Goal: Register for event/course

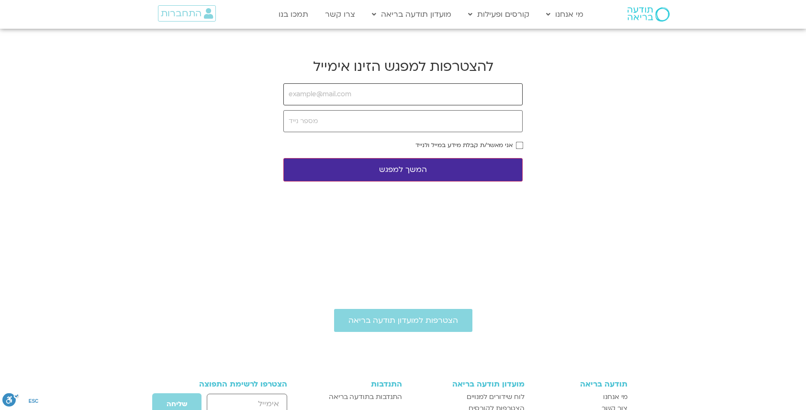
click at [351, 99] on input "email" at bounding box center [402, 94] width 239 height 22
type input "g.komarov100@gmail.com"
click at [345, 127] on input "tel" at bounding box center [402, 121] width 239 height 22
type input "0544945677"
click at [402, 167] on button "המשך למפגש" at bounding box center [402, 169] width 239 height 23
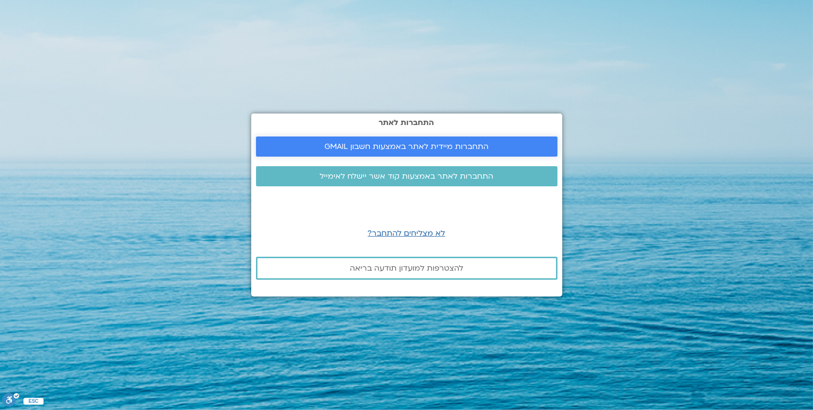
click at [412, 149] on span "התחברות מיידית לאתר באמצעות חשבון GMAIL" at bounding box center [406, 146] width 164 height 9
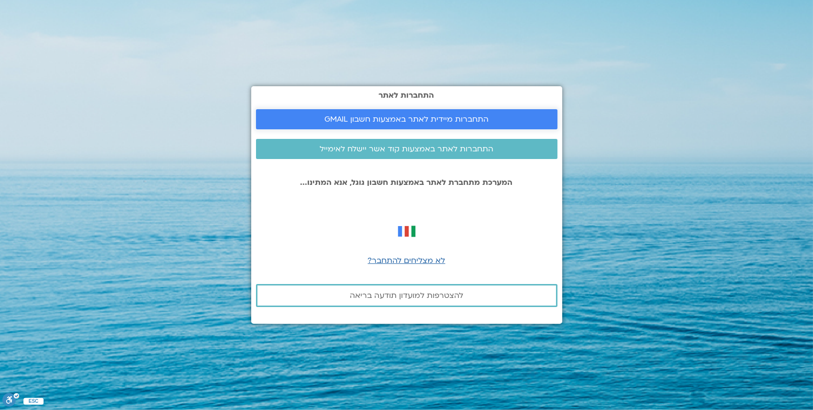
click at [409, 124] on link "התחברות מיידית לאתר באמצעות חשבון GMAIL" at bounding box center [406, 119] width 301 height 20
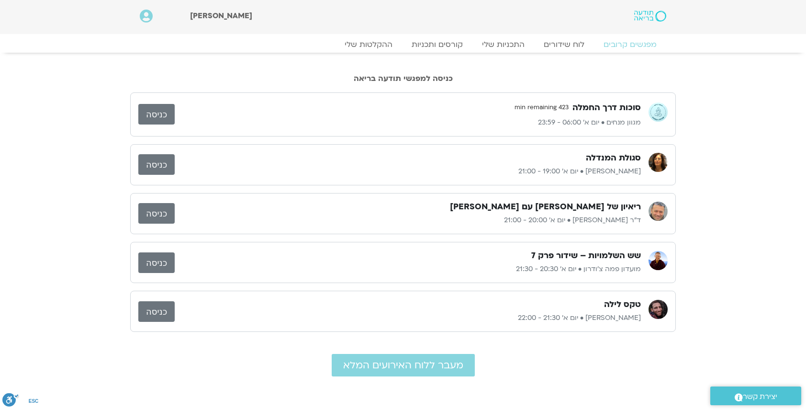
click at [156, 214] on link "כניסה" at bounding box center [156, 213] width 36 height 21
